Goal: Task Accomplishment & Management: Manage account settings

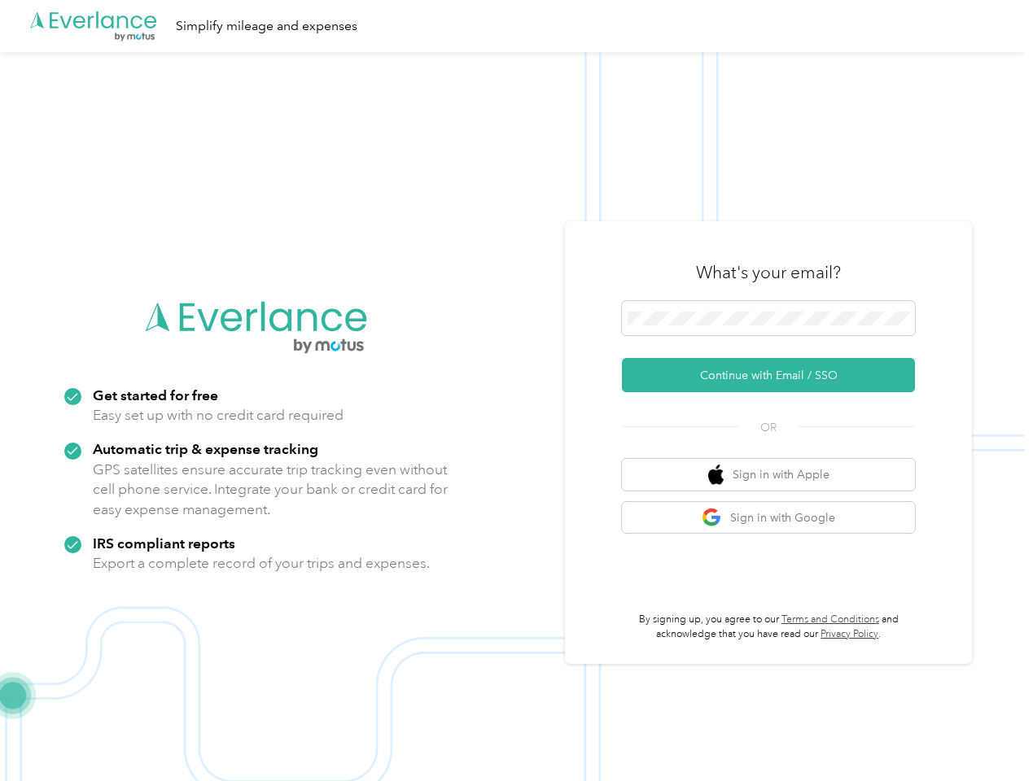
click at [516, 391] on img at bounding box center [512, 442] width 1025 height 781
click at [516, 26] on div ".cls-1 { fill: #00adee; } .cls-2 { fill: #fff; } .cls-3 { fill: #707372; } .cls…" at bounding box center [512, 26] width 1025 height 52
click at [775, 375] on button "Continue with Email / SSO" at bounding box center [768, 375] width 293 height 34
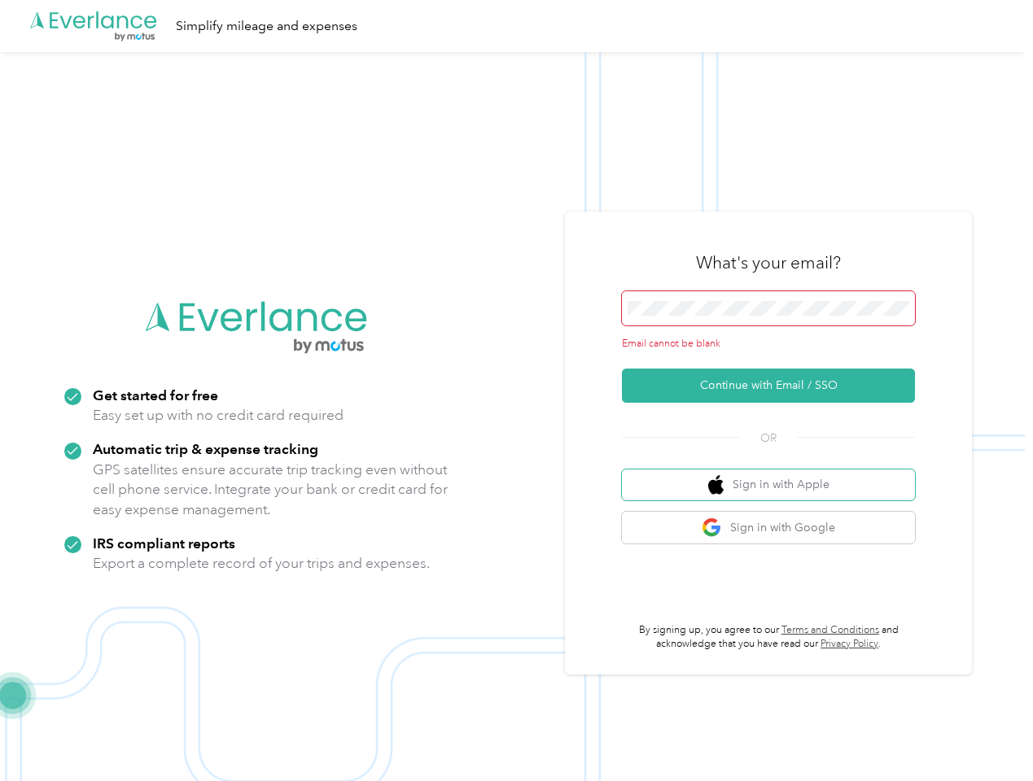
click at [775, 474] on button "Sign in with Apple" at bounding box center [768, 486] width 293 height 32
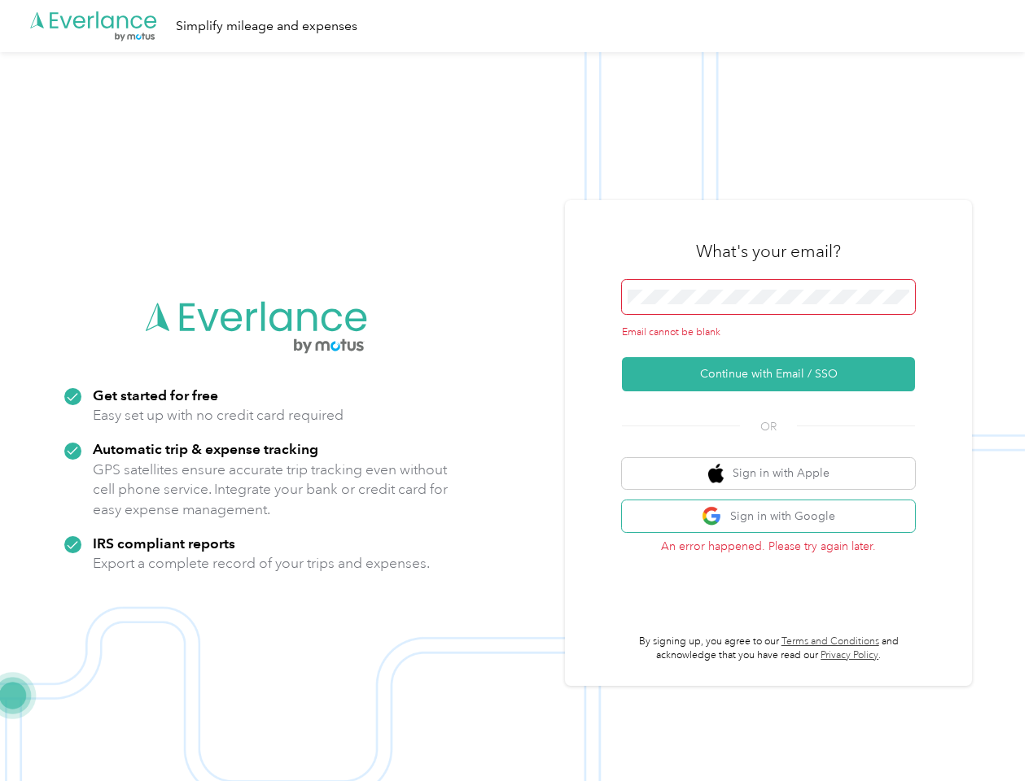
click at [775, 518] on button "Sign in with Google" at bounding box center [768, 517] width 293 height 32
